Goal: Navigation & Orientation: Go to known website

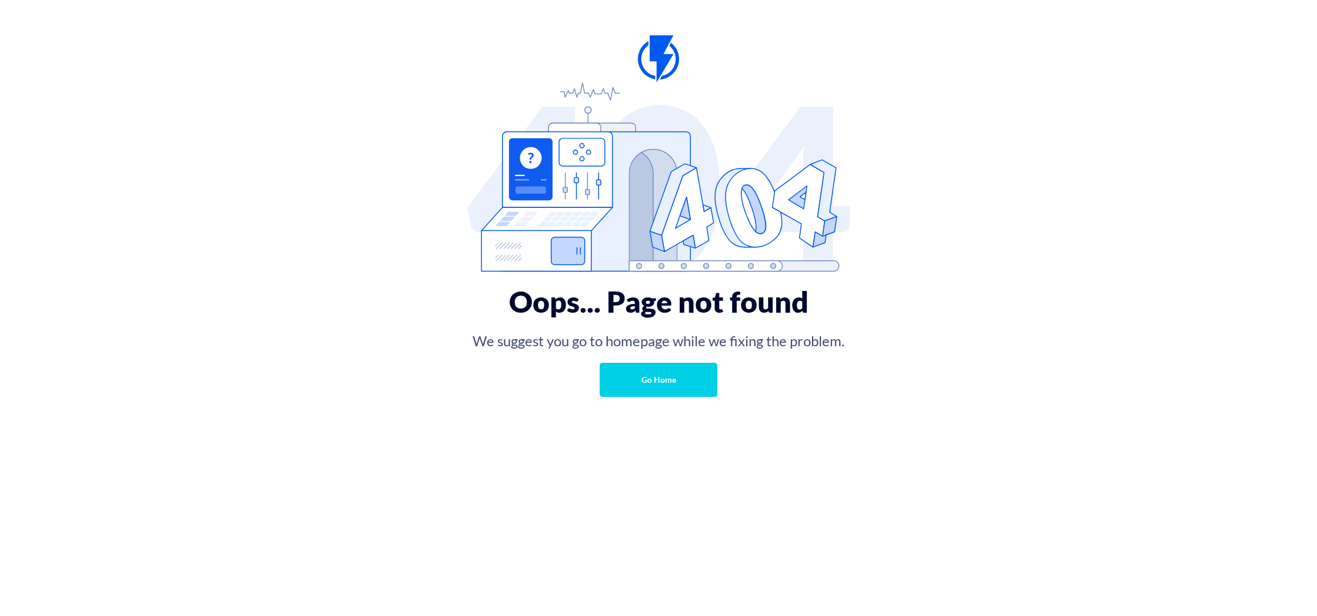
click at [625, 396] on div "Oops... Page not found We suggest you go to homepage while we fixing the proble…" at bounding box center [659, 340] width 372 height 137
click at [675, 380] on link "Go Home" at bounding box center [659, 380] width 118 height 34
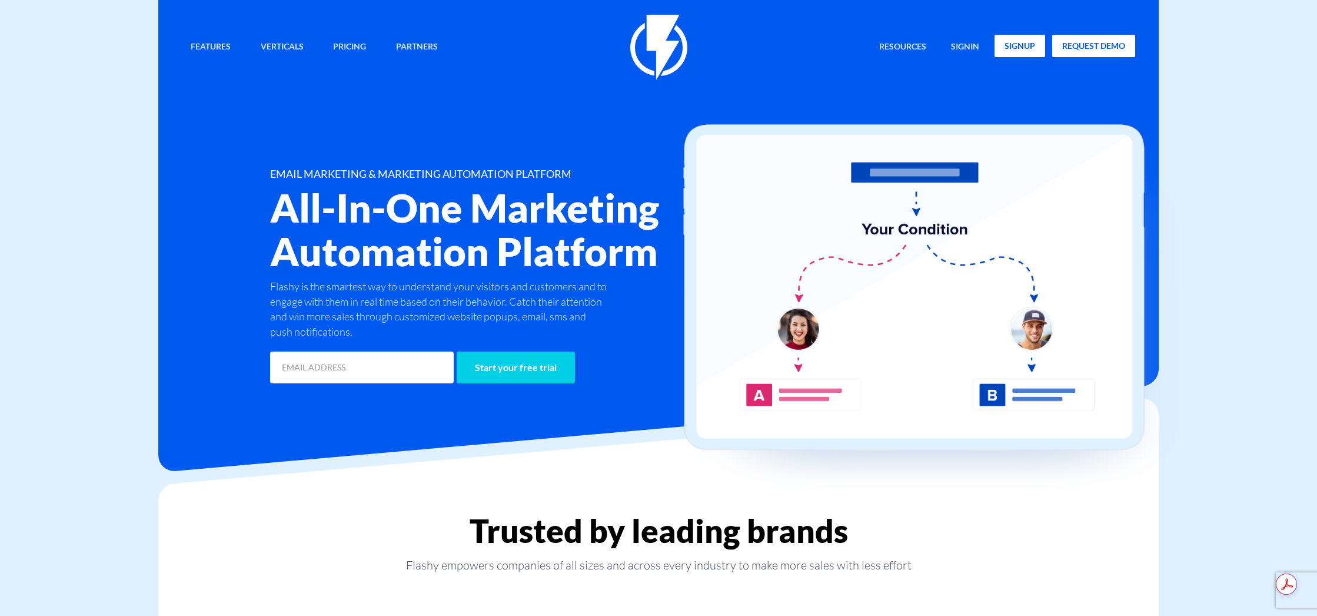
click at [1014, 45] on link "signup" at bounding box center [1020, 46] width 51 height 22
